Goal: Task Accomplishment & Management: Manage account settings

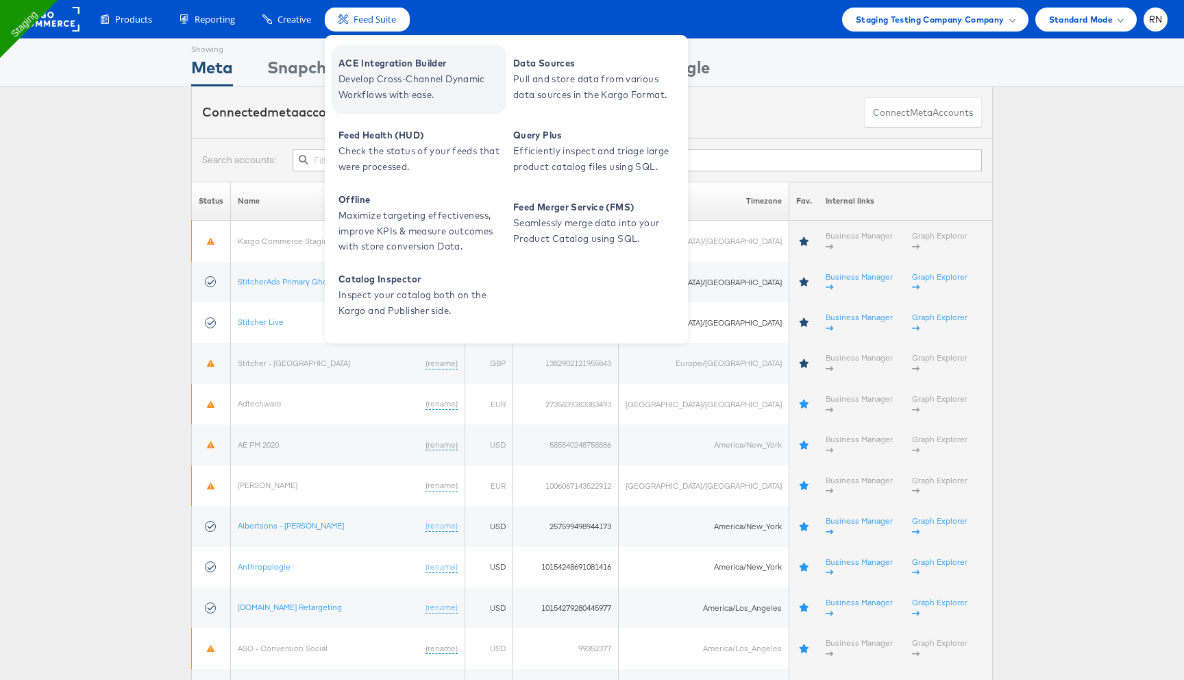
click at [377, 84] on span "Develop Cross-Channel Dynamic Workflows with ease." at bounding box center [420, 87] width 164 height 32
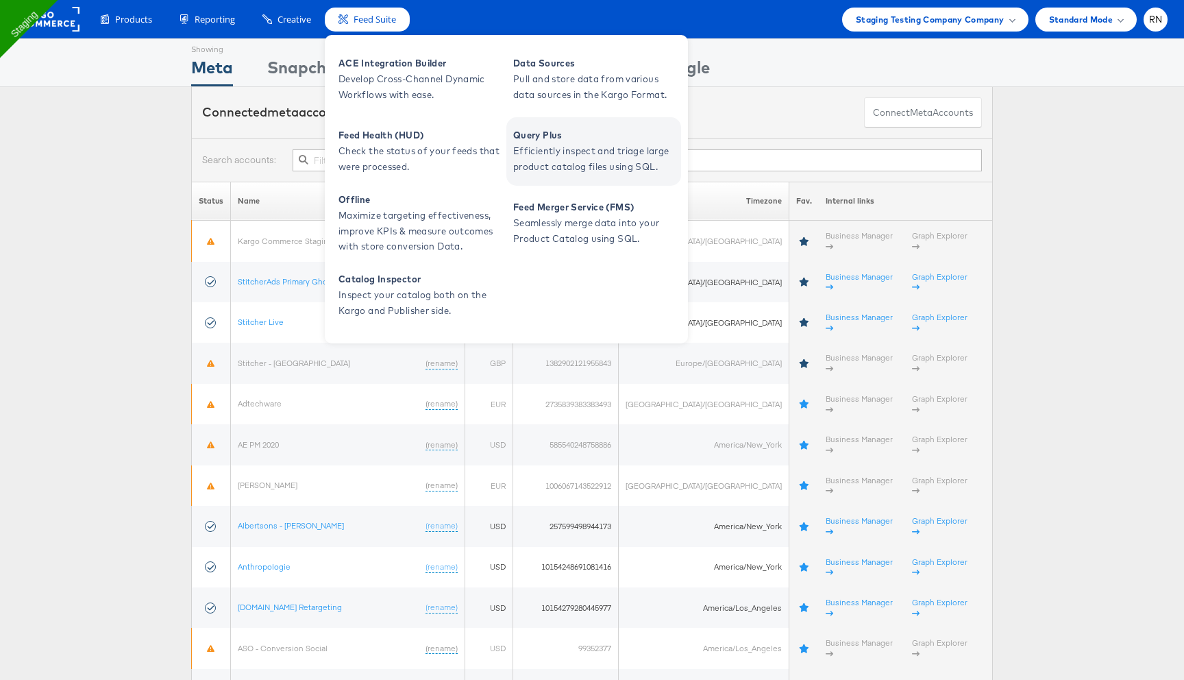
click at [542, 152] on span "Efficiently inspect and triage large product catalog files using SQL." at bounding box center [595, 159] width 164 height 32
